Goal: Task Accomplishment & Management: Use online tool/utility

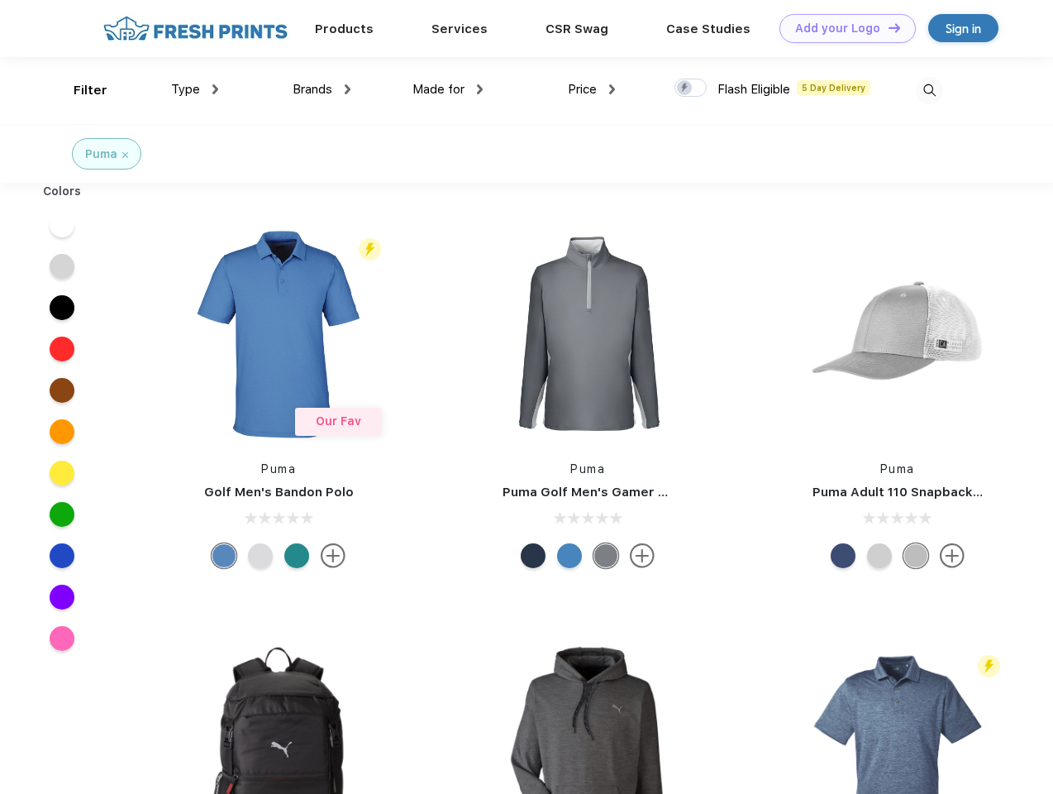
click at [842, 28] on link "Add your Logo Design Tool" at bounding box center [848, 28] width 136 height 29
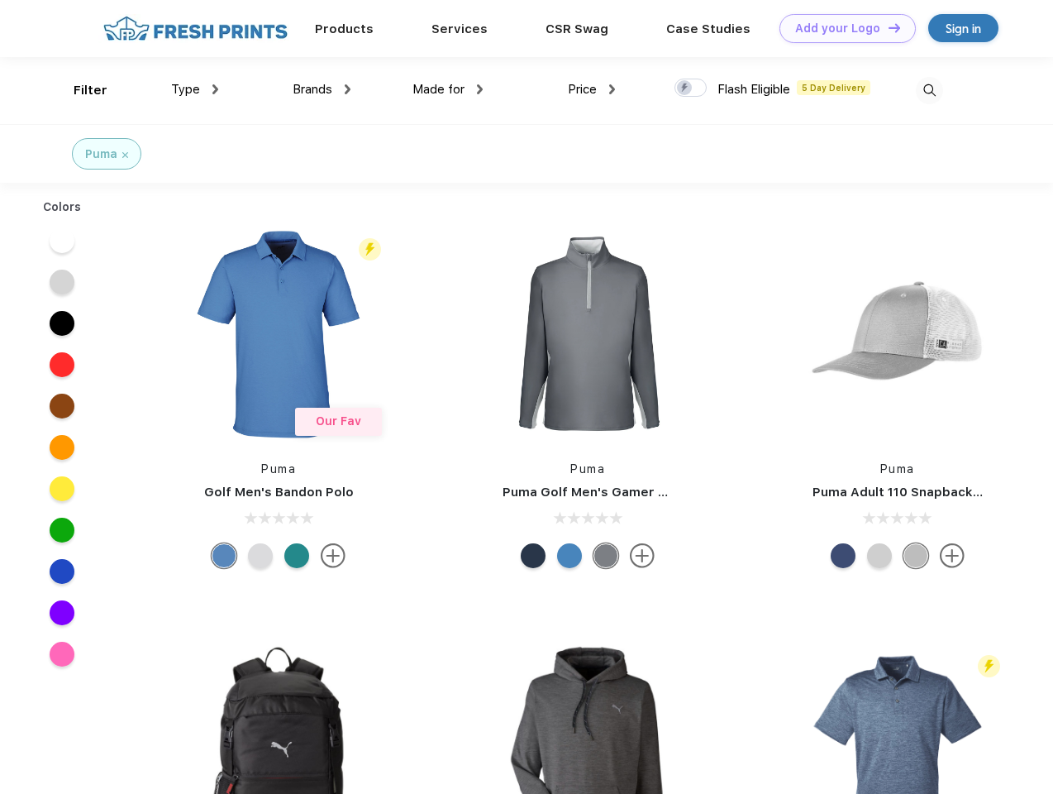
click at [0, 0] on div "Design Tool" at bounding box center [0, 0] width 0 height 0
click at [887, 27] on link "Add your Logo Design Tool" at bounding box center [848, 28] width 136 height 29
click at [79, 90] on div "Filter" at bounding box center [91, 90] width 34 height 19
click at [195, 89] on span "Type" at bounding box center [185, 89] width 29 height 15
click at [322, 89] on span "Brands" at bounding box center [313, 89] width 40 height 15
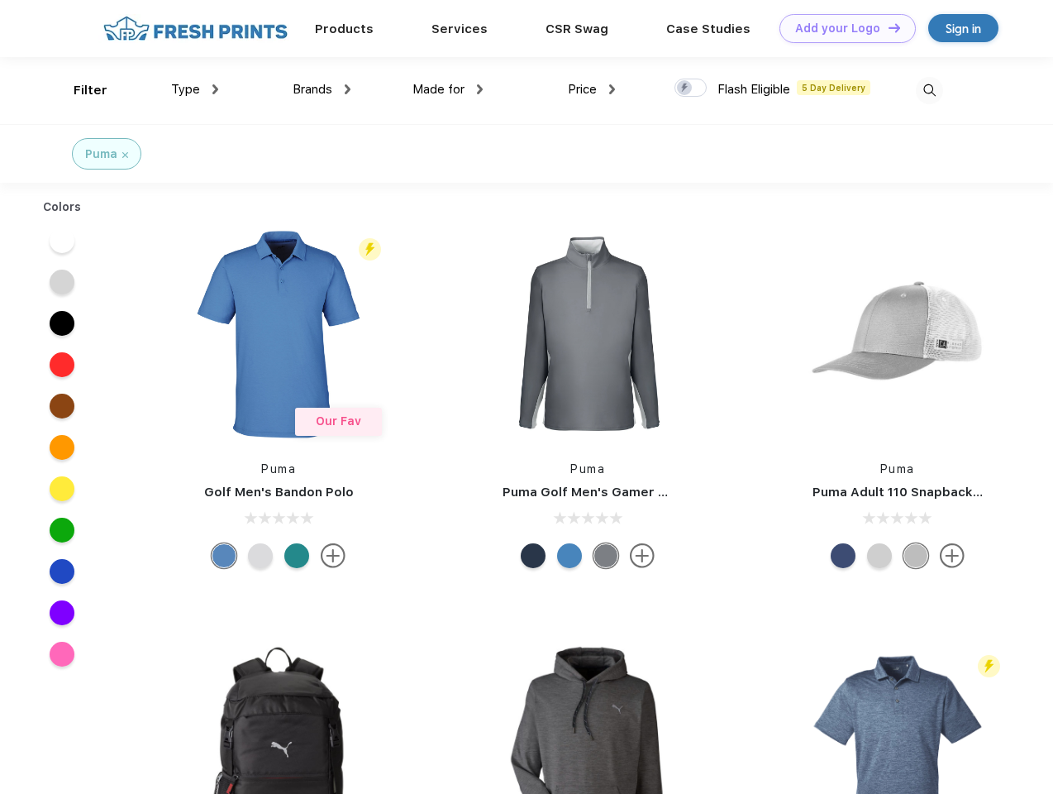
click at [448, 89] on span "Made for" at bounding box center [439, 89] width 52 height 15
click at [592, 89] on span "Price" at bounding box center [582, 89] width 29 height 15
click at [691, 88] on div at bounding box center [691, 88] width 32 height 18
click at [685, 88] on input "checkbox" at bounding box center [680, 83] width 11 height 11
click at [929, 90] on img at bounding box center [929, 90] width 27 height 27
